Goal: Transaction & Acquisition: Obtain resource

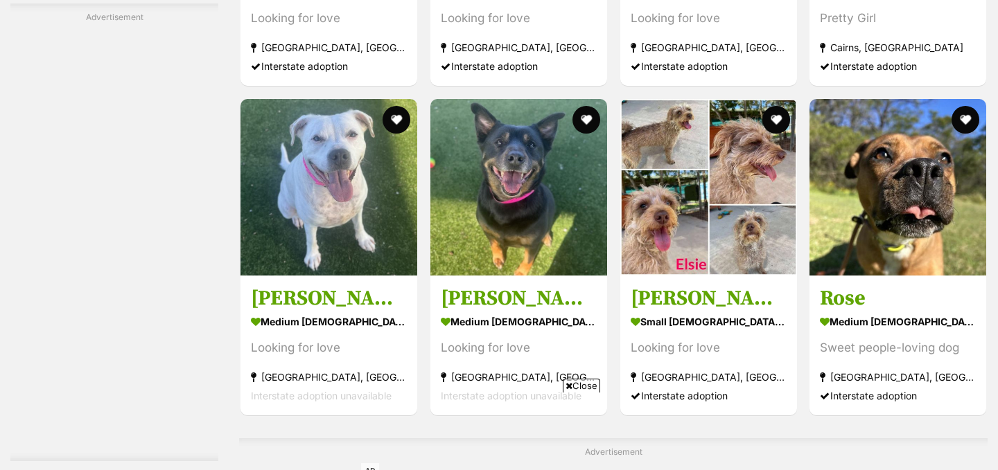
scroll to position [2786, 0]
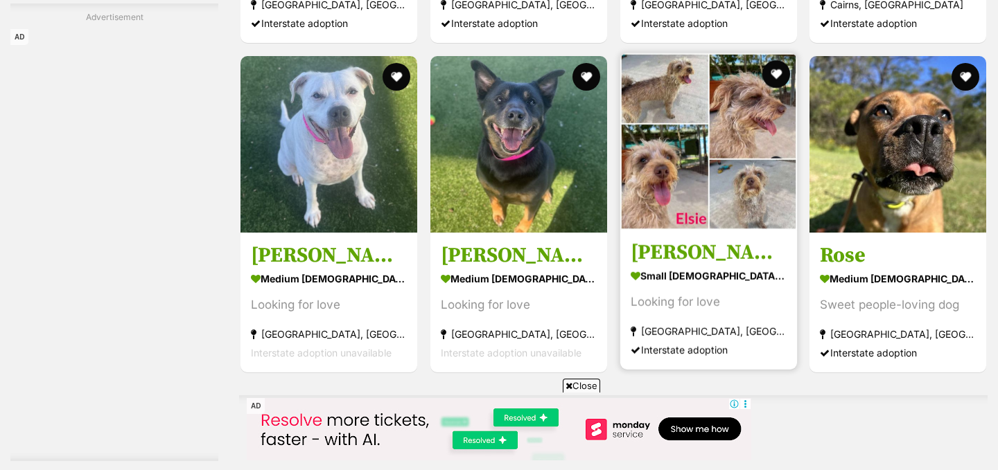
click at [683, 117] on img at bounding box center [708, 141] width 177 height 177
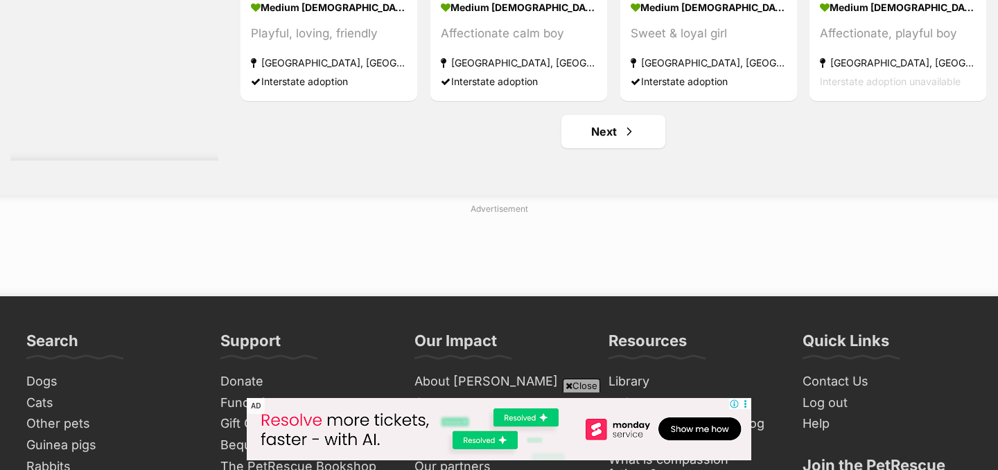
scroll to position [6501, 0]
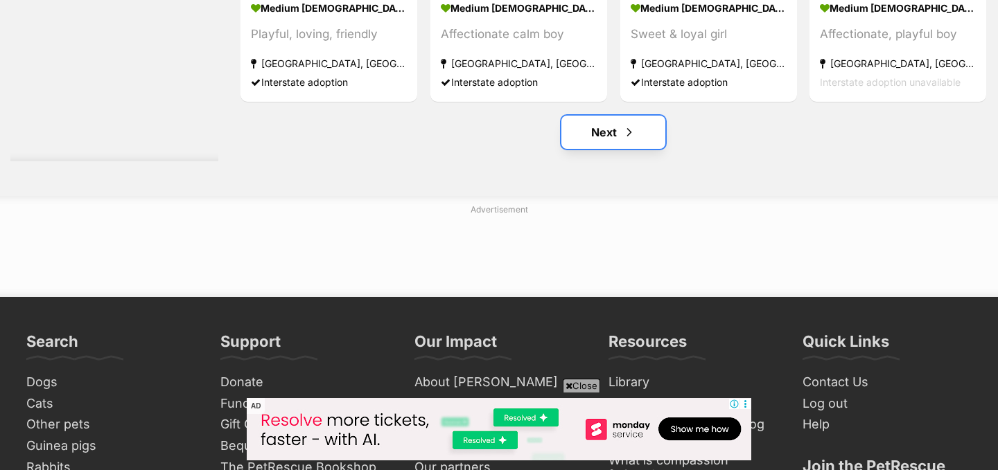
click at [612, 136] on link "Next" at bounding box center [613, 132] width 104 height 33
click at [617, 130] on link "Next" at bounding box center [613, 132] width 104 height 33
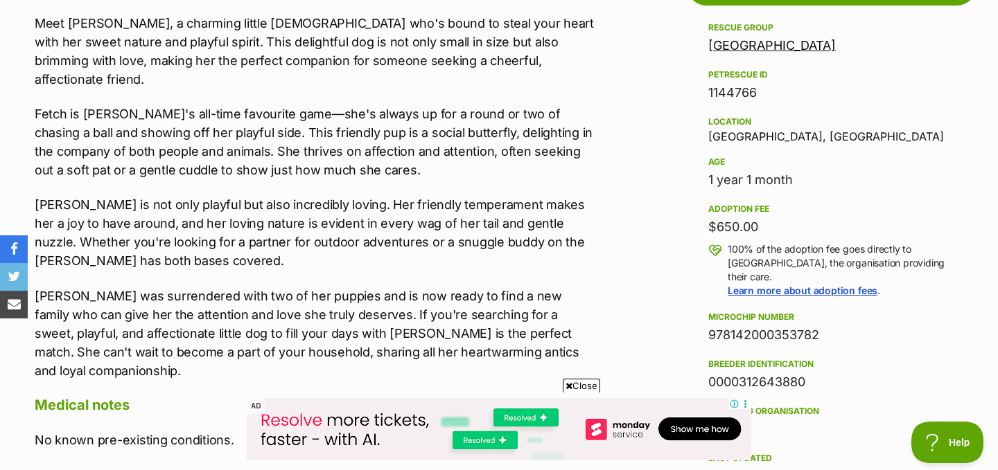
scroll to position [824, 0]
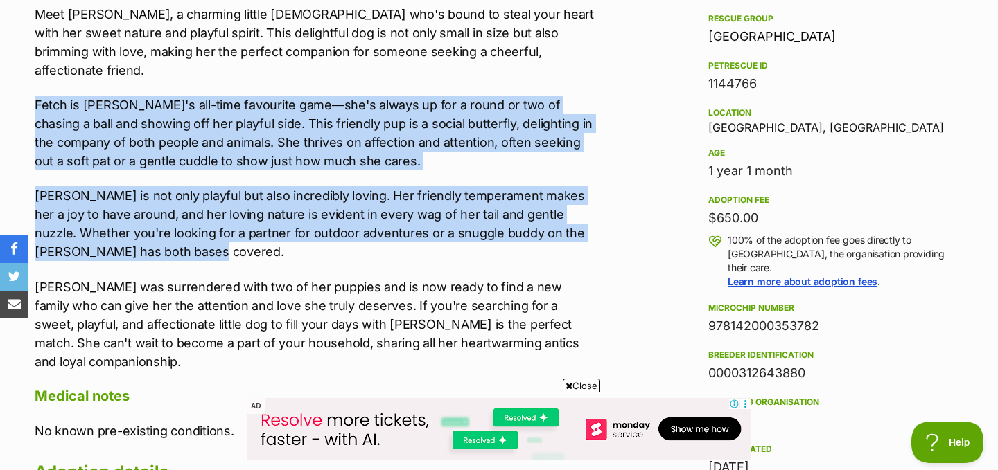
drag, startPoint x: 290, startPoint y: 71, endPoint x: 274, endPoint y: 233, distance: 162.8
click at [274, 233] on div "Meet Elsie, a charming little lady who's bound to steal your heart with her swe…" at bounding box center [315, 188] width 560 height 367
click at [274, 233] on p "Elsie is not only playful but also incredibly loving. Her friendly temperament …" at bounding box center [315, 223] width 560 height 75
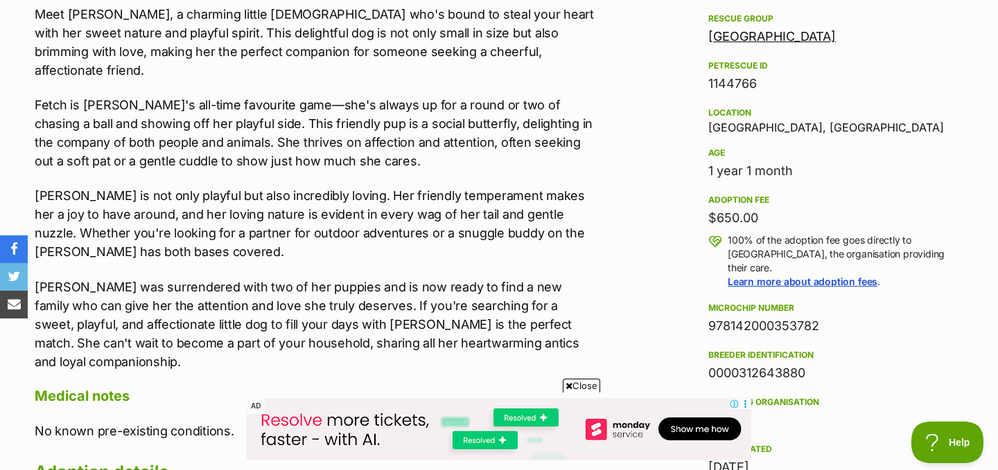
click at [274, 233] on p "Elsie is not only playful but also incredibly loving. Her friendly temperament …" at bounding box center [315, 223] width 560 height 75
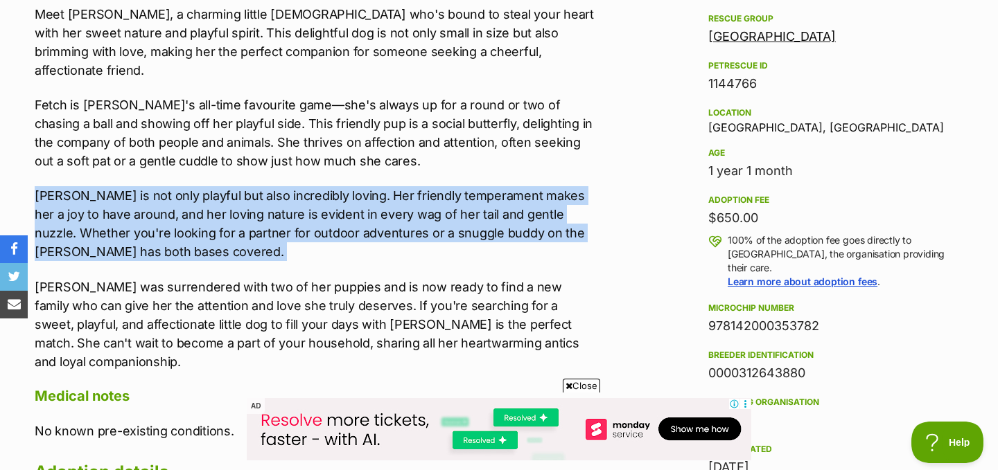
click at [288, 233] on p "Elsie is not only playful but also incredibly loving. Her friendly temperament …" at bounding box center [315, 223] width 560 height 75
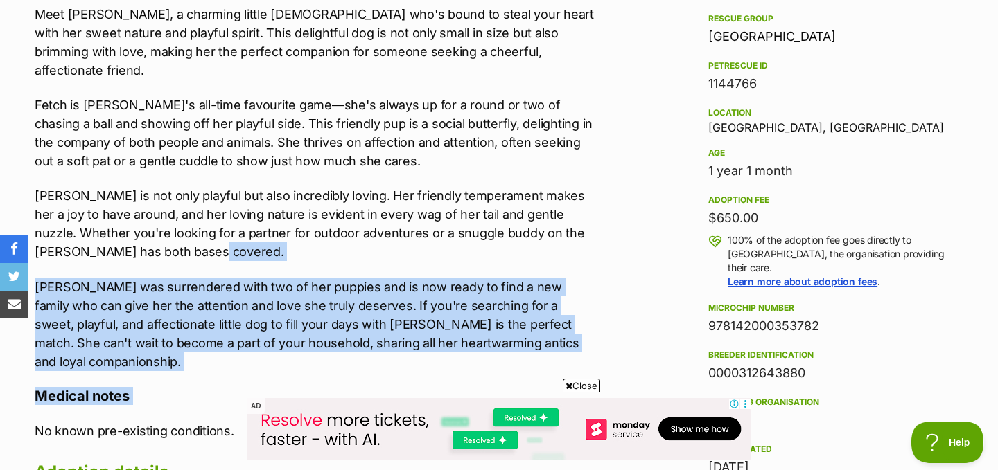
drag, startPoint x: 288, startPoint y: 233, endPoint x: 283, endPoint y: 353, distance: 120.0
click at [283, 353] on div "About Elsie Meet Elsie, a charming little lady who's bound to steal your heart …" at bounding box center [315, 259] width 560 height 603
click at [283, 387] on h4 "Medical notes" at bounding box center [315, 396] width 560 height 18
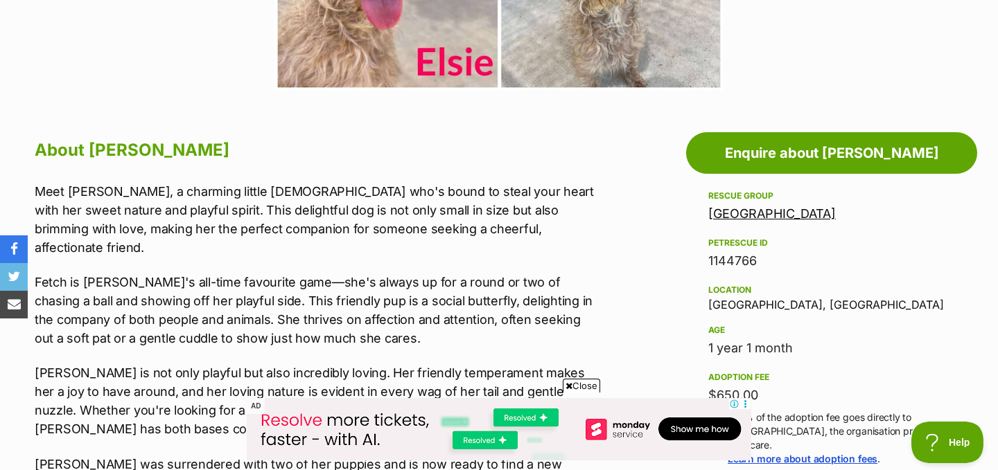
scroll to position [0, 0]
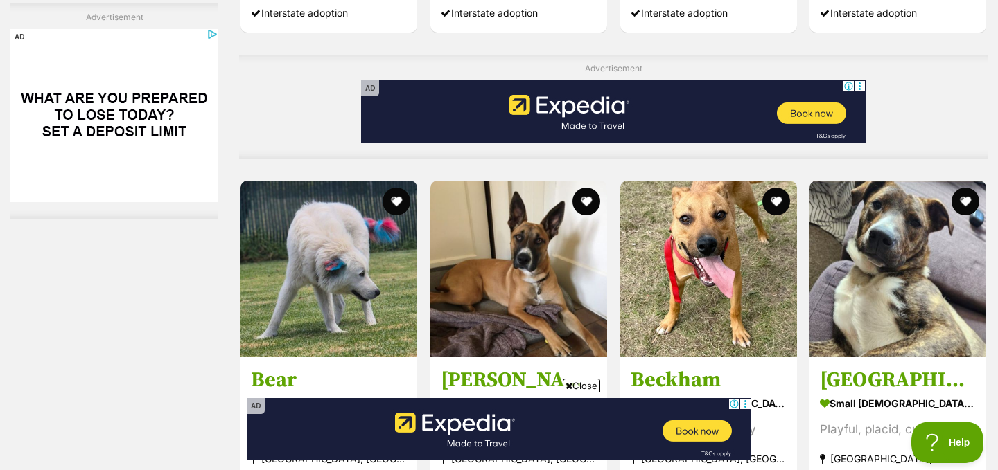
scroll to position [4862, 0]
